Goal: Communication & Community: Answer question/provide support

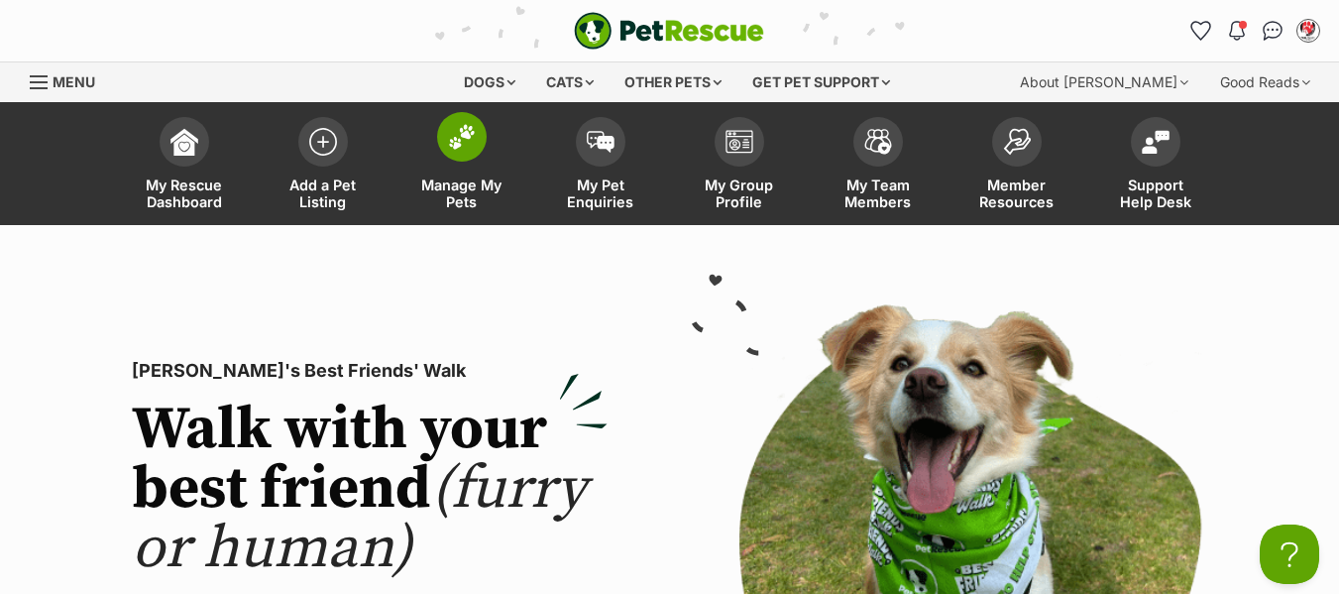
click at [469, 185] on span "Manage My Pets" at bounding box center [461, 193] width 89 height 34
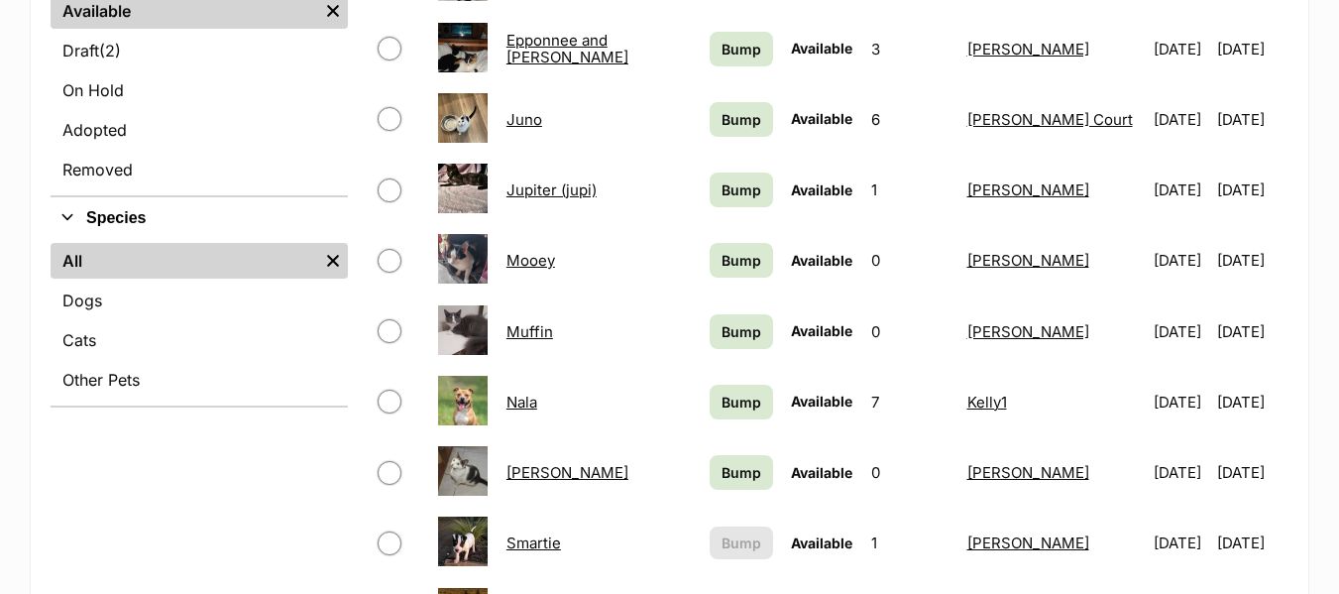
scroll to position [892, 0]
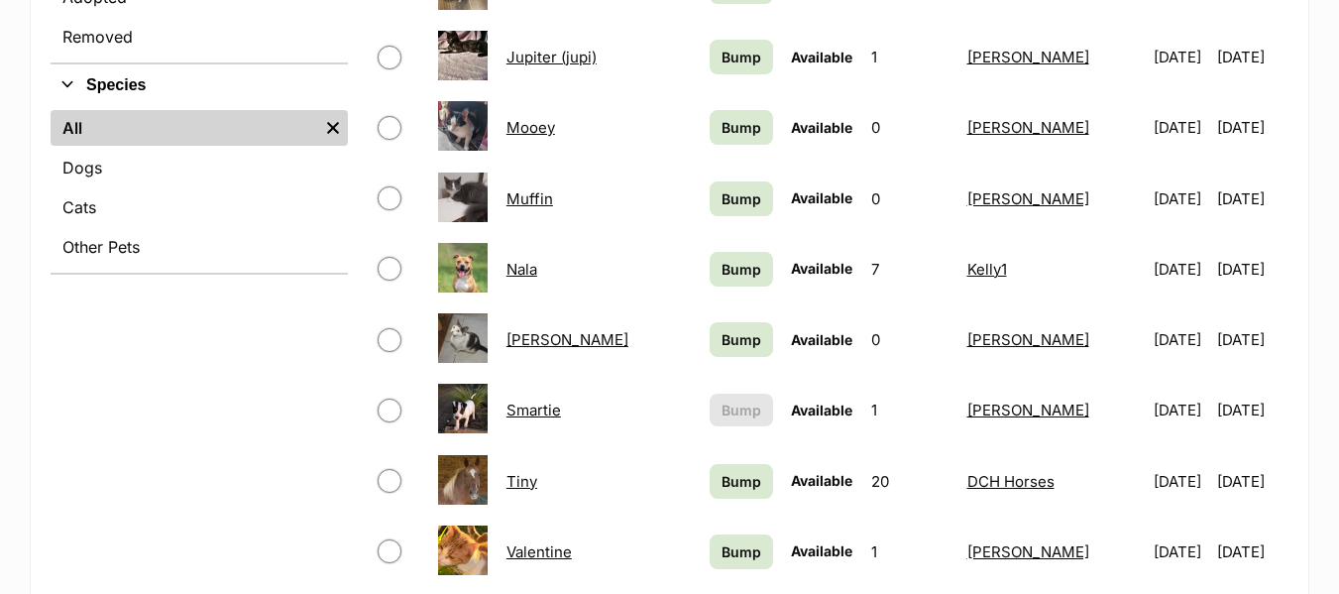
click at [545, 408] on link "Smartie" at bounding box center [534, 410] width 55 height 19
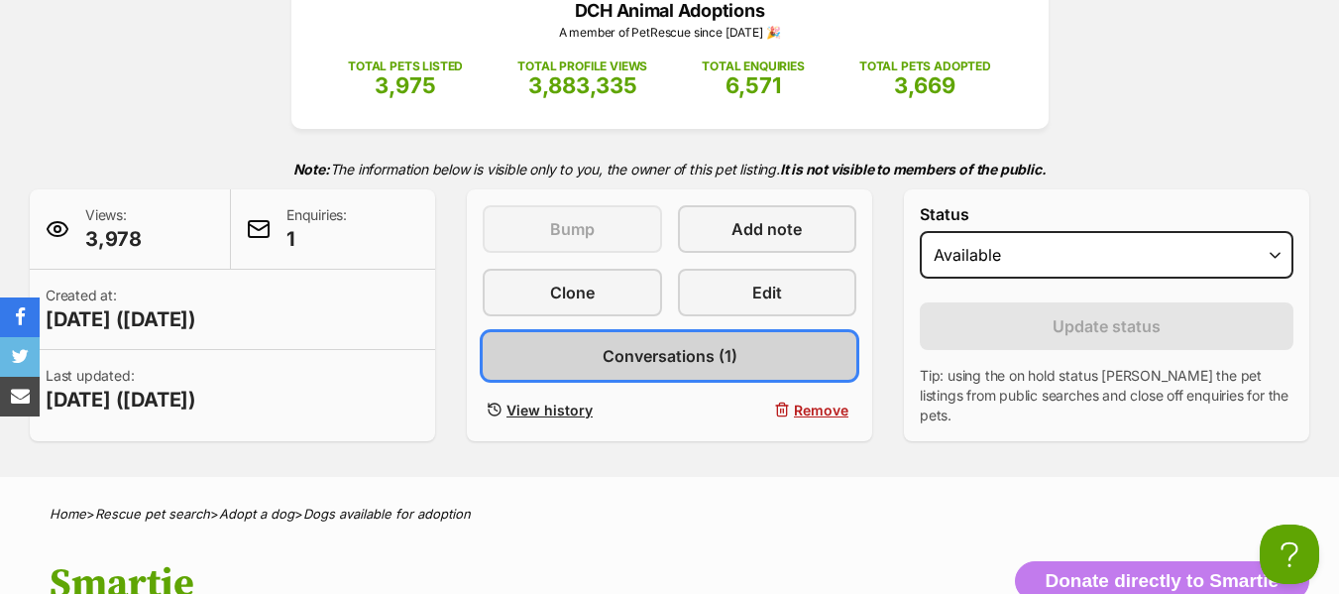
click at [667, 354] on span "Conversations (1)" at bounding box center [670, 356] width 135 height 24
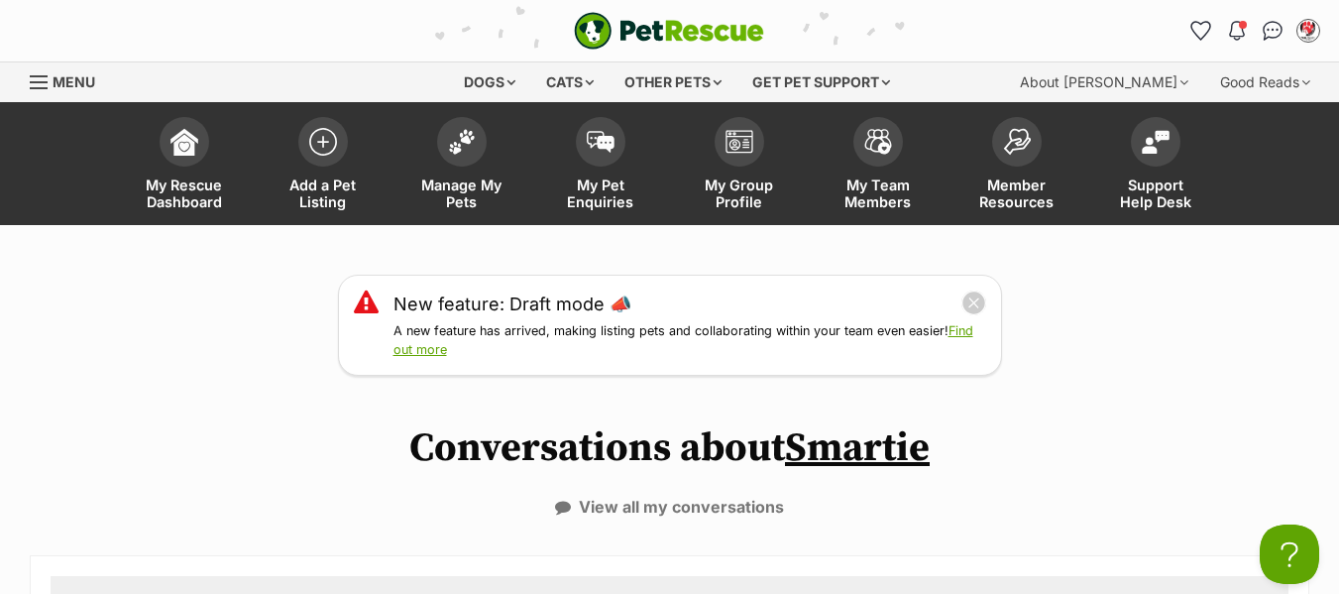
click at [44, 79] on div "Menu" at bounding box center [40, 82] width 20 height 16
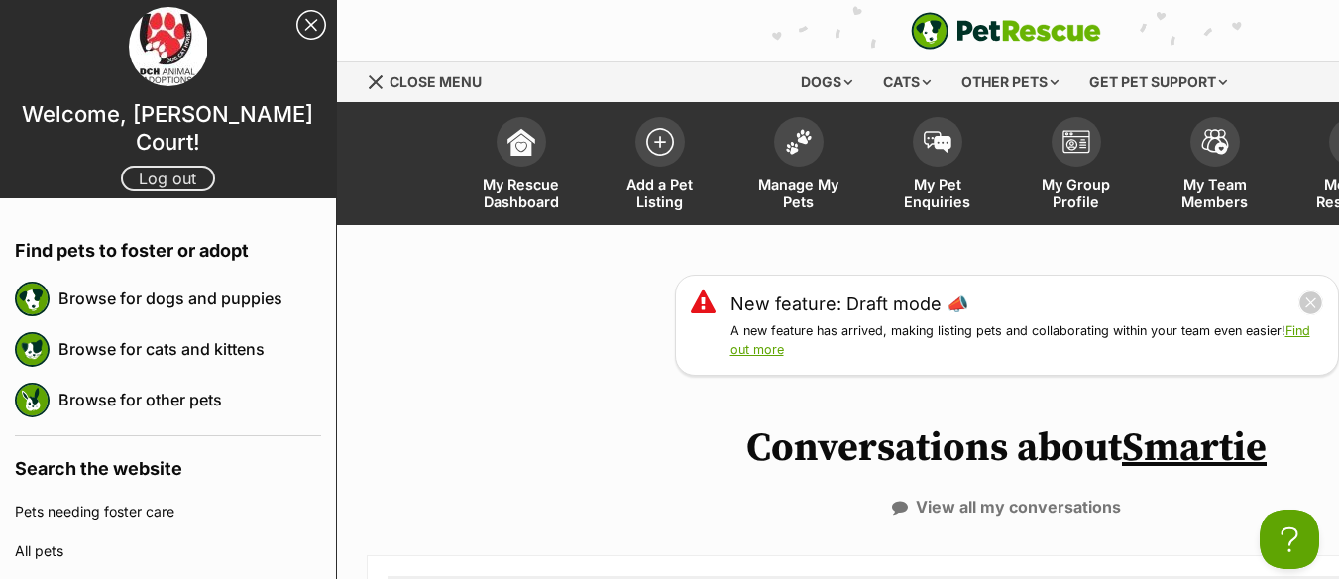
click at [161, 166] on link "Log out" at bounding box center [168, 179] width 94 height 26
